Goal: Transaction & Acquisition: Purchase product/service

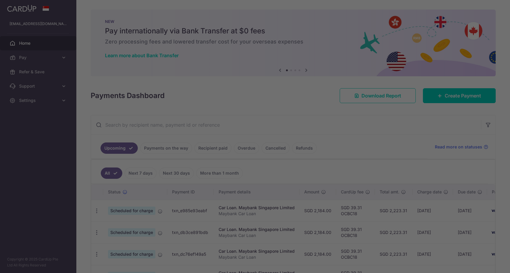
click at [33, 54] on div at bounding box center [257, 138] width 515 height 276
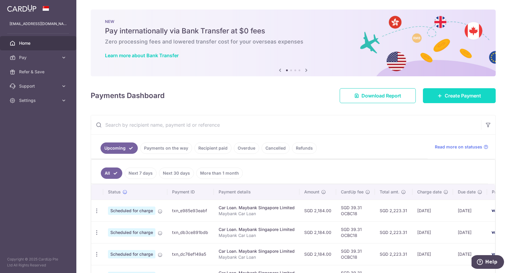
click at [444, 99] on link "Create Payment" at bounding box center [459, 95] width 73 height 15
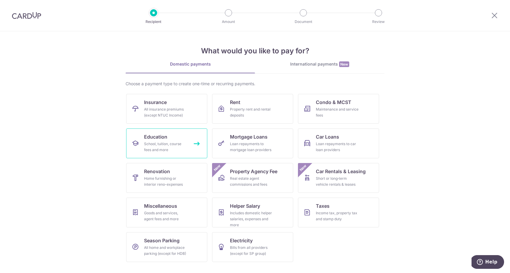
click at [166, 142] on div "School, tuition, course fees and more" at bounding box center [165, 147] width 43 height 12
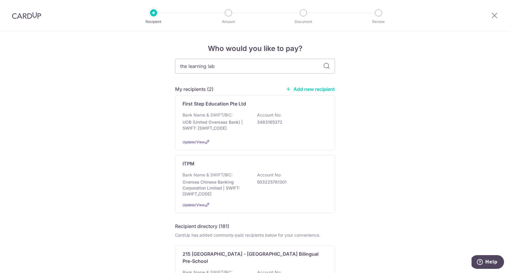
type input "the learning lab"
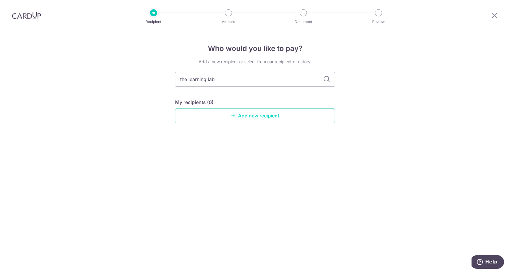
click at [264, 115] on link "Add new recipient" at bounding box center [255, 115] width 160 height 15
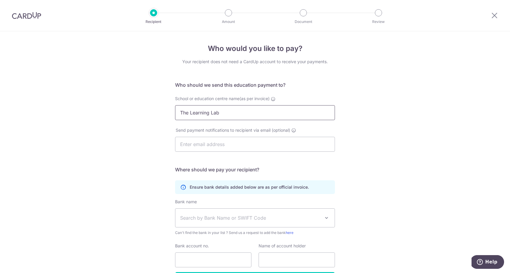
type input "The Learning Lab"
click at [141, 159] on div "Who would you like to pay? Your recipient does not need a CardUp account to rec…" at bounding box center [255, 173] width 510 height 284
paste input "enquiry@thelearninglab.com.sg"
type input "enquiry@thelearninglab.com.sg"
click at [137, 148] on div "Who would you like to pay? Your recipient does not need a CardUp account to rec…" at bounding box center [255, 173] width 510 height 284
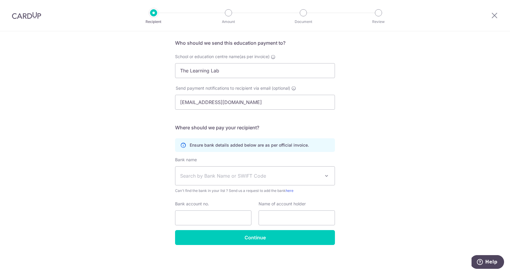
scroll to position [42, 0]
click at [495, 12] on icon at bounding box center [494, 15] width 7 height 7
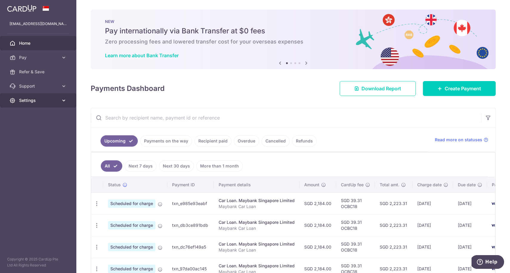
click at [33, 104] on link "Settings" at bounding box center [38, 100] width 76 height 14
click at [33, 125] on link "Logout" at bounding box center [38, 129] width 76 height 14
